Goal: Information Seeking & Learning: Learn about a topic

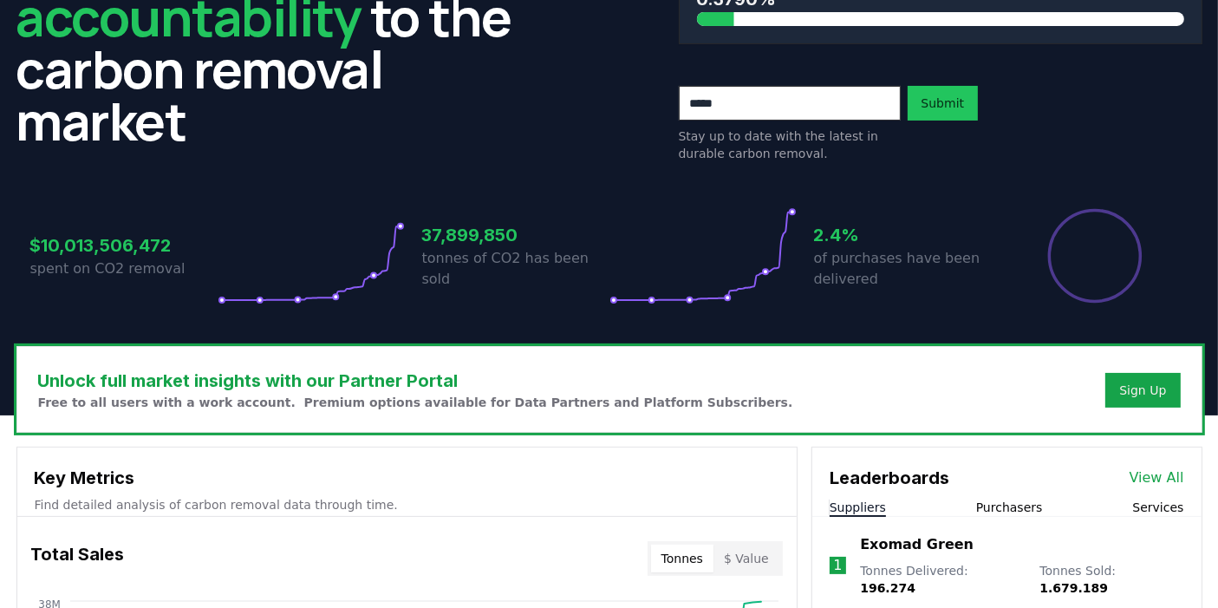
scroll to position [193, 0]
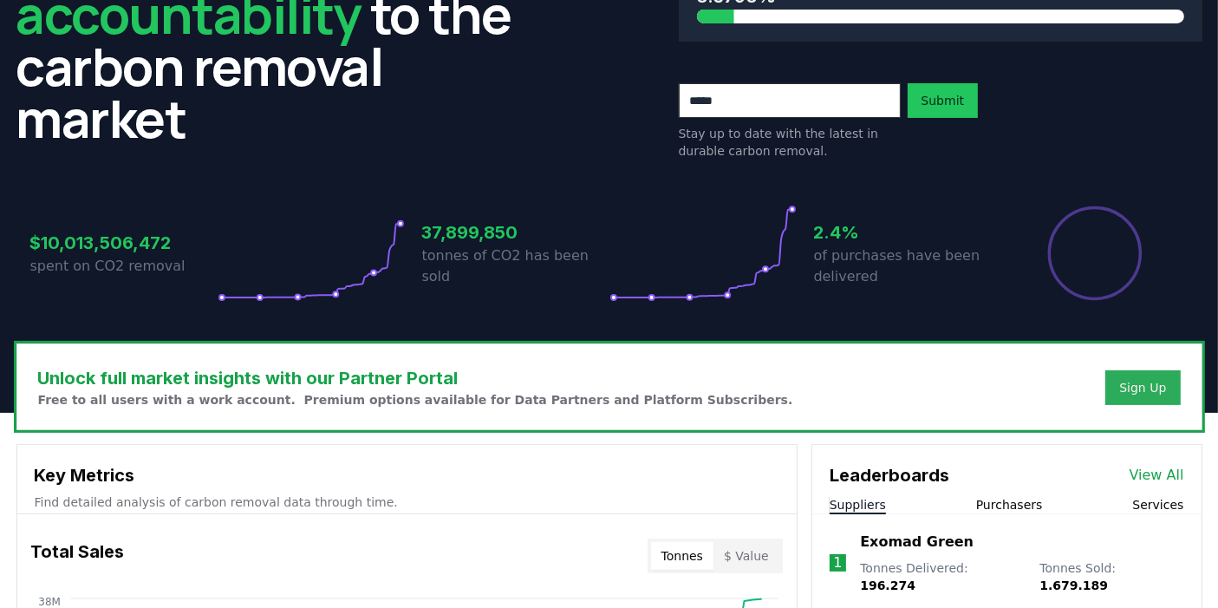
click at [1148, 386] on div "Sign Up" at bounding box center [1143, 387] width 47 height 17
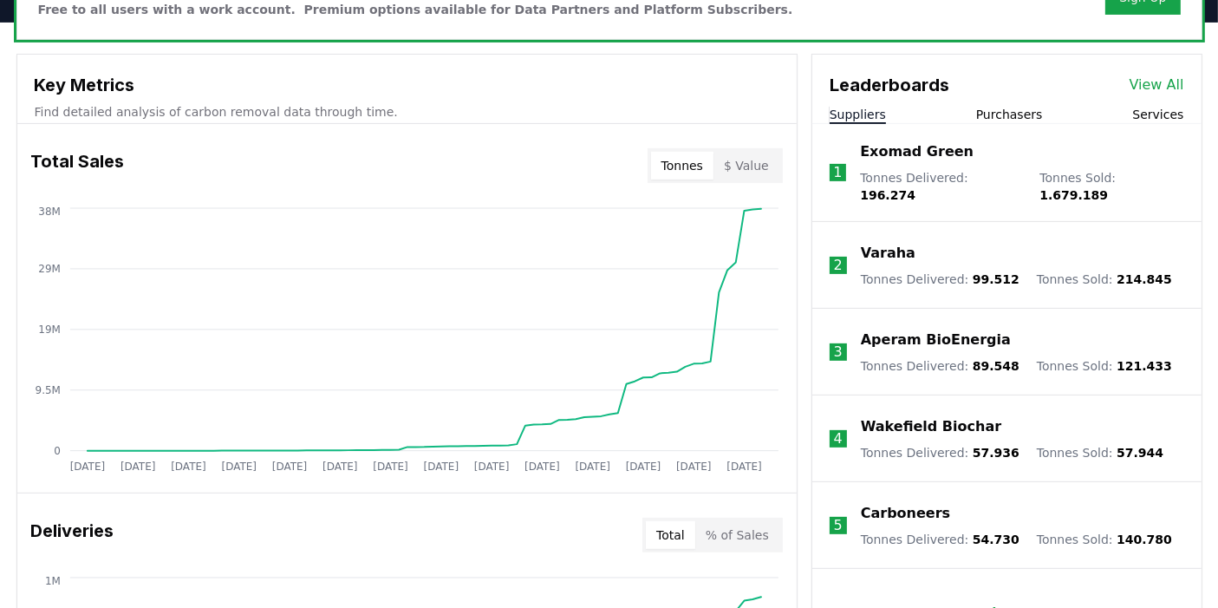
scroll to position [578, 0]
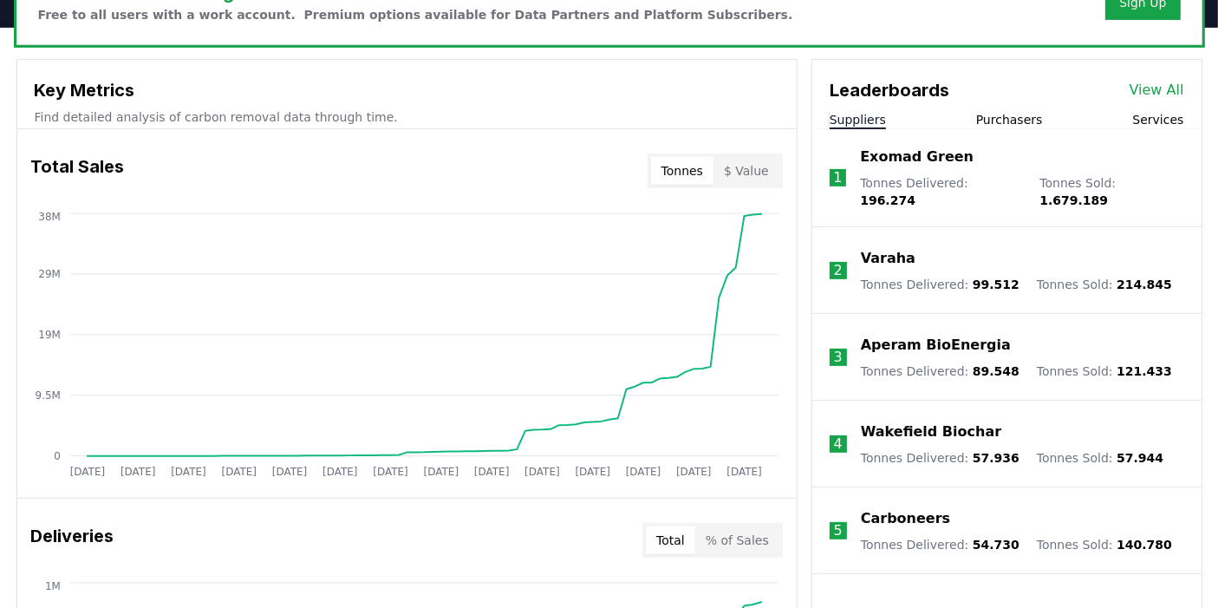
click at [1030, 125] on button "Purchasers" at bounding box center [1010, 119] width 67 height 17
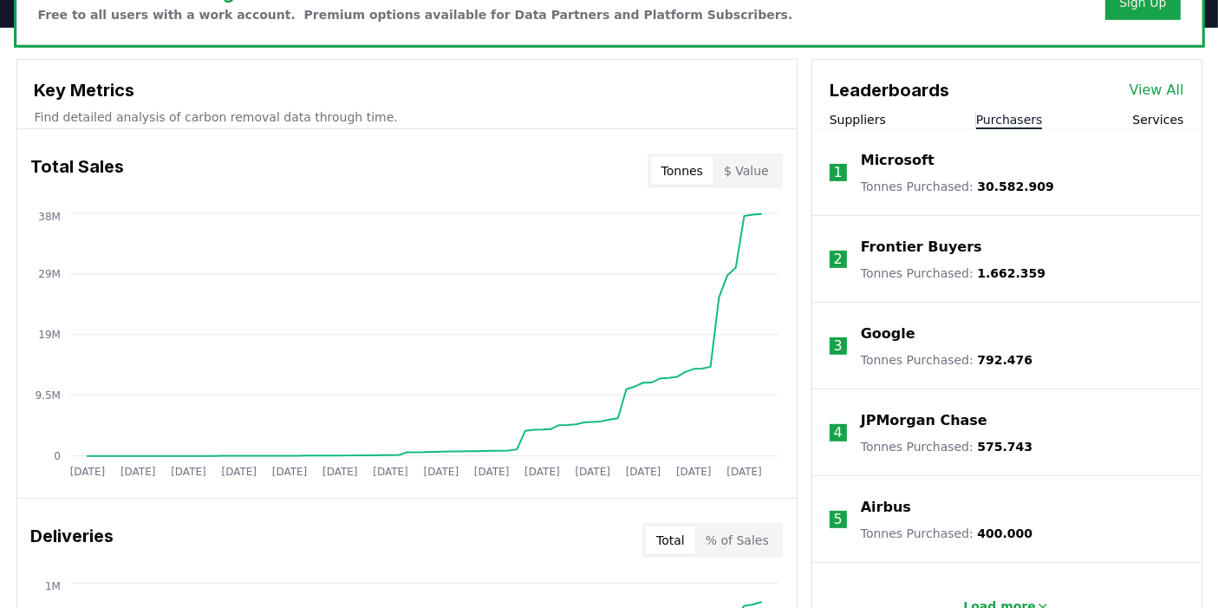
click at [867, 114] on button "Suppliers" at bounding box center [858, 119] width 56 height 17
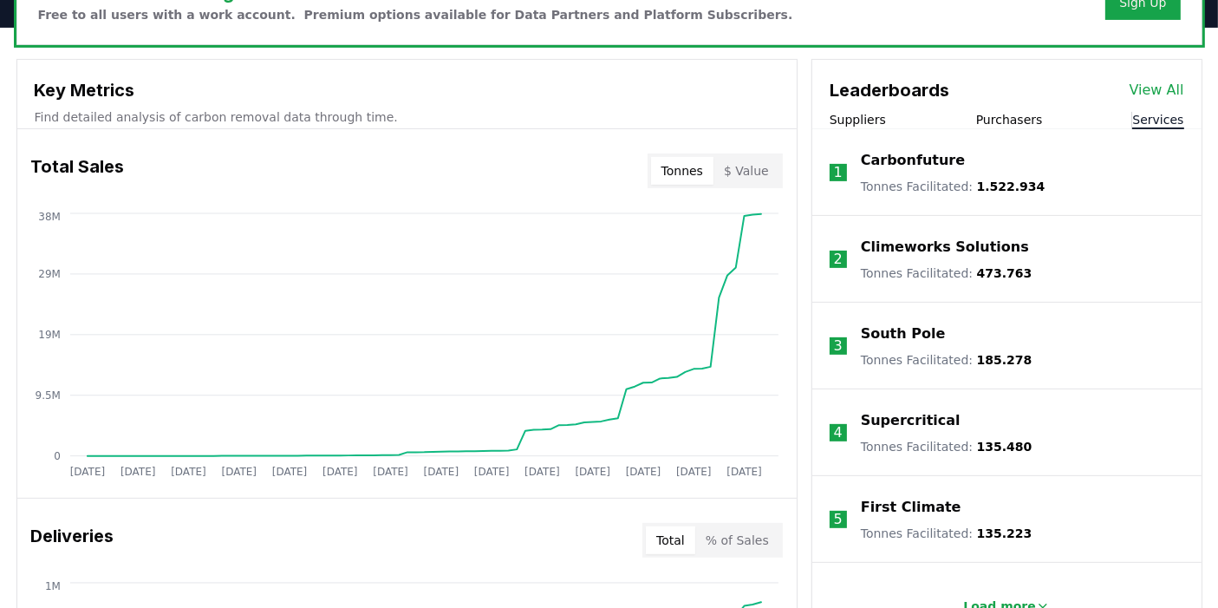
click at [1155, 118] on button "Services" at bounding box center [1158, 119] width 51 height 17
click at [901, 156] on p "Carbonfuture" at bounding box center [913, 160] width 104 height 21
